Goal: Information Seeking & Learning: Learn about a topic

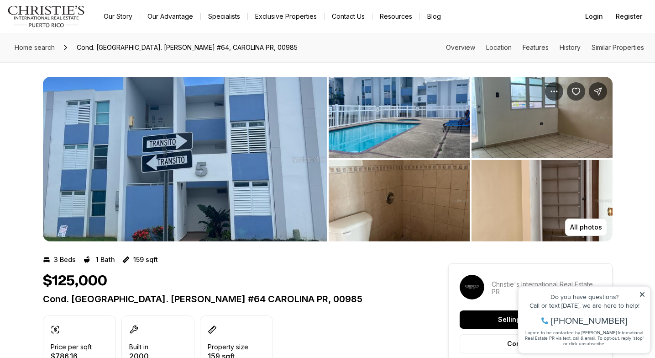
click at [642, 294] on icon at bounding box center [642, 294] width 5 height 5
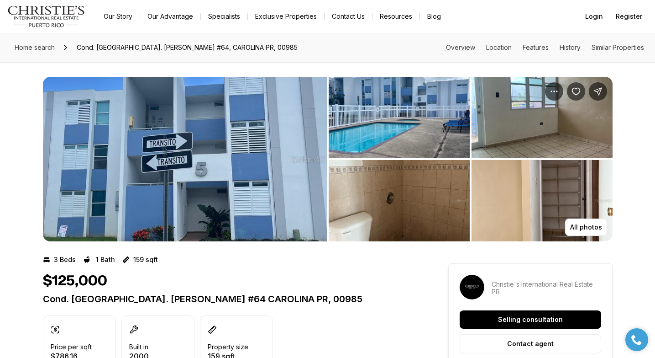
click at [219, 168] on img "View image gallery" at bounding box center [185, 159] width 284 height 164
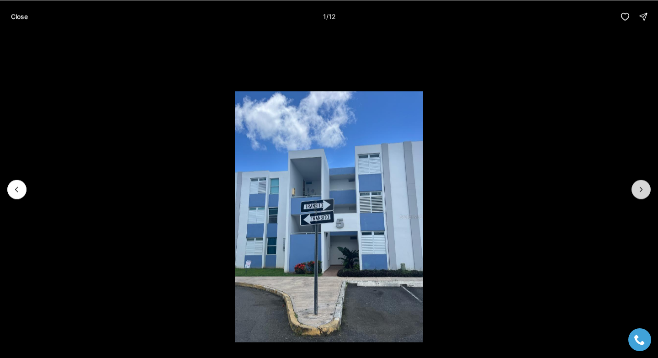
click at [642, 185] on icon "Next slide" at bounding box center [640, 188] width 9 height 9
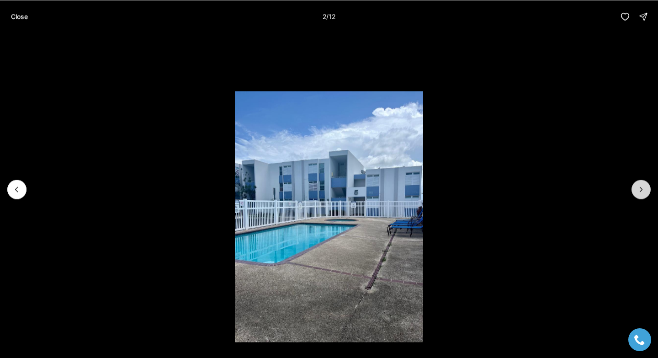
click at [642, 185] on icon "Next slide" at bounding box center [640, 188] width 9 height 9
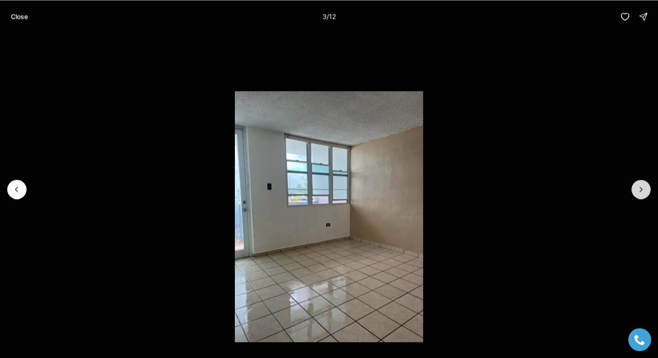
click at [642, 185] on icon "Next slide" at bounding box center [640, 188] width 9 height 9
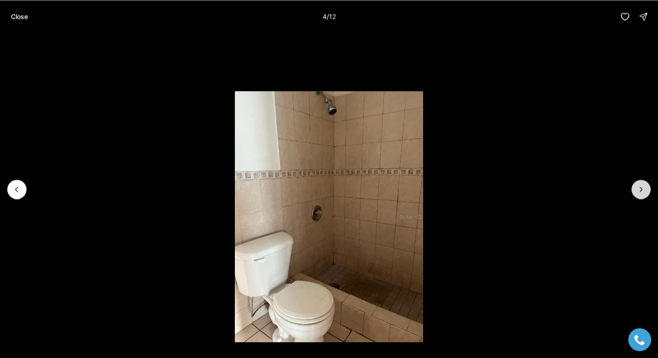
click at [642, 185] on icon "Next slide" at bounding box center [640, 188] width 9 height 9
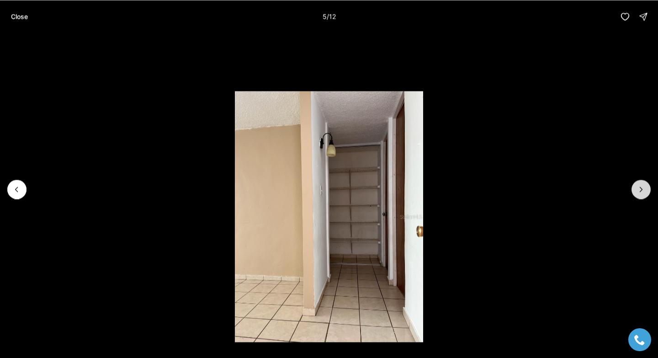
click at [642, 185] on icon "Next slide" at bounding box center [640, 188] width 9 height 9
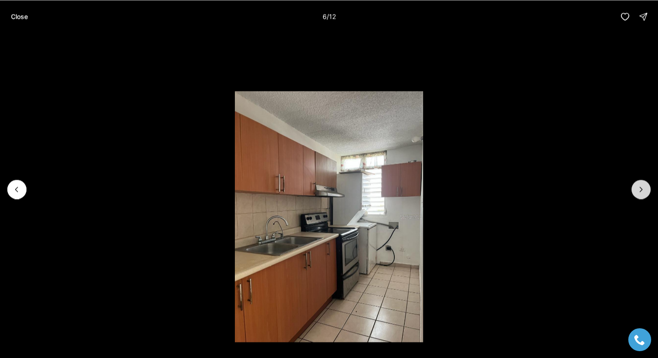
click at [642, 185] on icon "Next slide" at bounding box center [640, 188] width 9 height 9
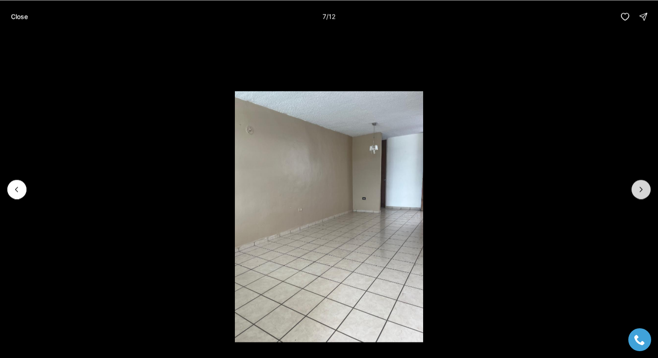
click at [642, 185] on icon "Next slide" at bounding box center [640, 188] width 9 height 9
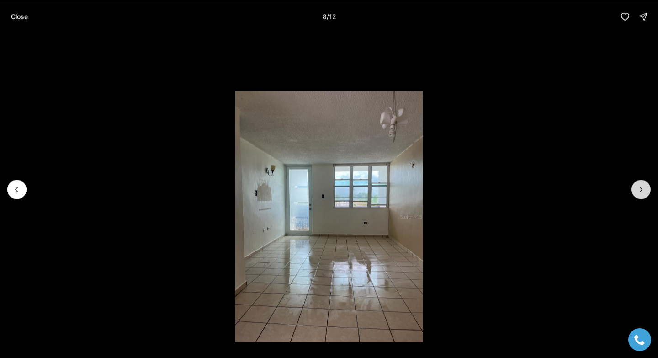
click at [642, 185] on icon "Next slide" at bounding box center [640, 188] width 9 height 9
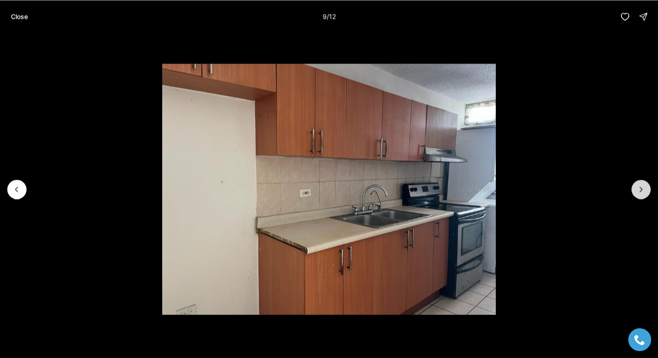
click at [642, 185] on icon "Next slide" at bounding box center [640, 188] width 9 height 9
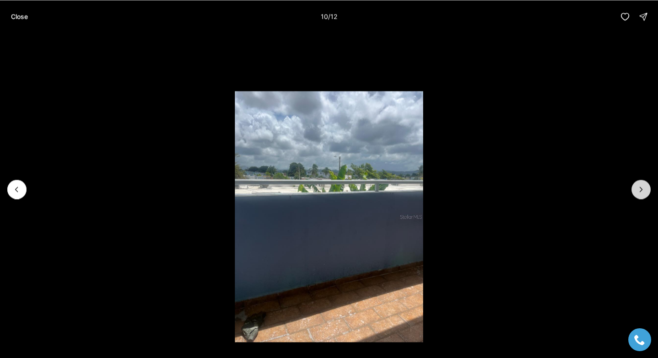
click at [642, 185] on icon "Next slide" at bounding box center [640, 188] width 9 height 9
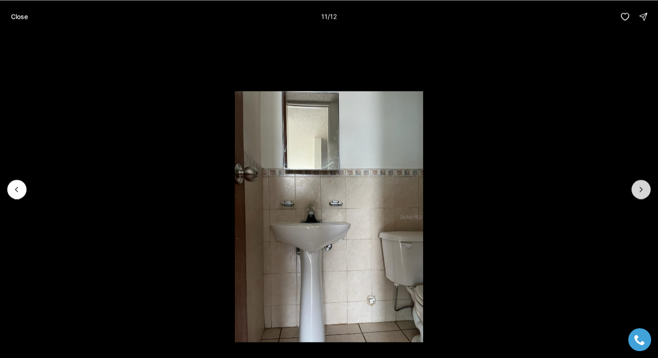
click at [642, 185] on icon "Next slide" at bounding box center [640, 188] width 9 height 9
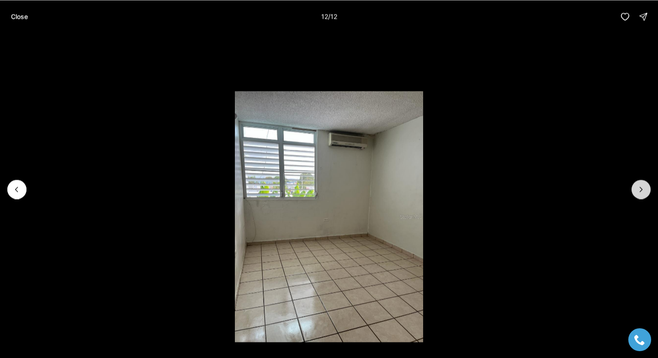
click at [642, 185] on div at bounding box center [640, 188] width 19 height 19
click at [639, 190] on div at bounding box center [640, 188] width 19 height 19
click at [18, 18] on p "Close" at bounding box center [19, 16] width 17 height 7
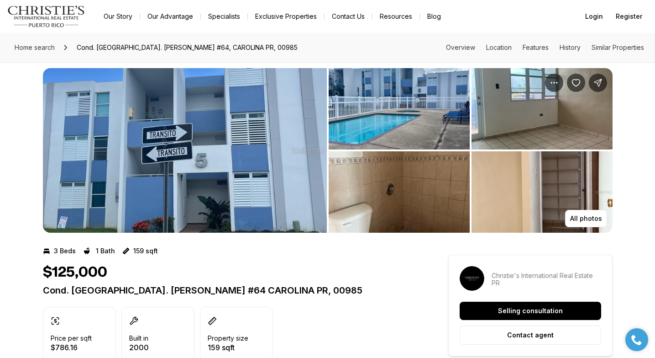
scroll to position [2, 0]
